Goal: Transaction & Acquisition: Obtain resource

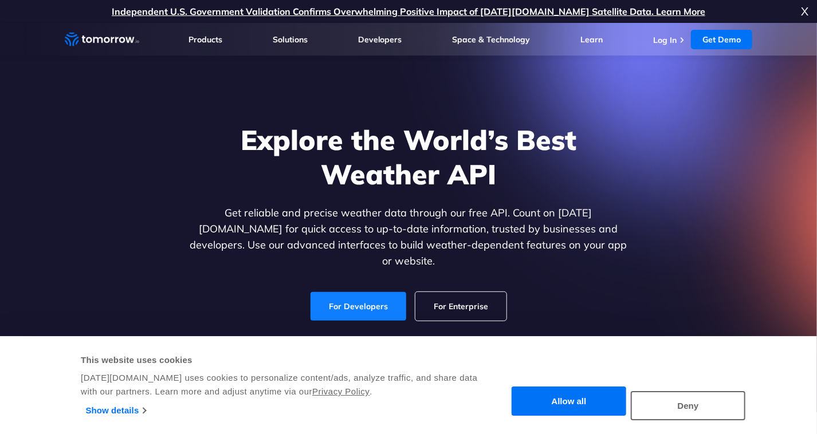
click at [373, 292] on link "For Developers" at bounding box center [359, 306] width 96 height 29
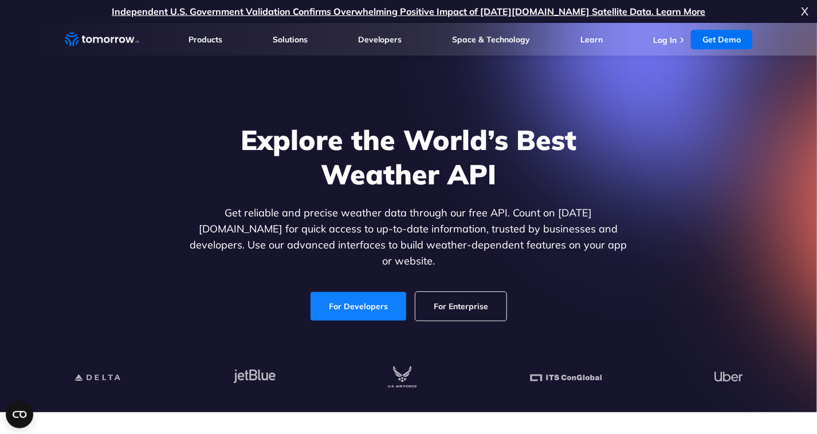
click at [351, 296] on link "For Developers" at bounding box center [359, 306] width 96 height 29
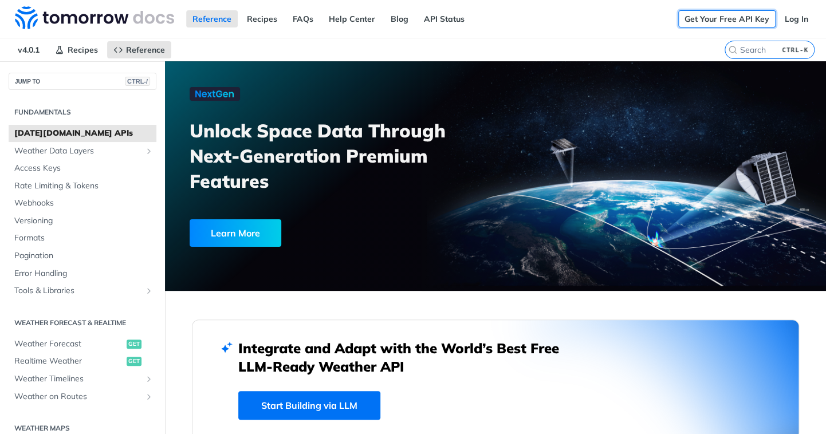
click at [743, 22] on link "Get Your Free API Key" at bounding box center [727, 18] width 97 height 17
